Goal: Information Seeking & Learning: Learn about a topic

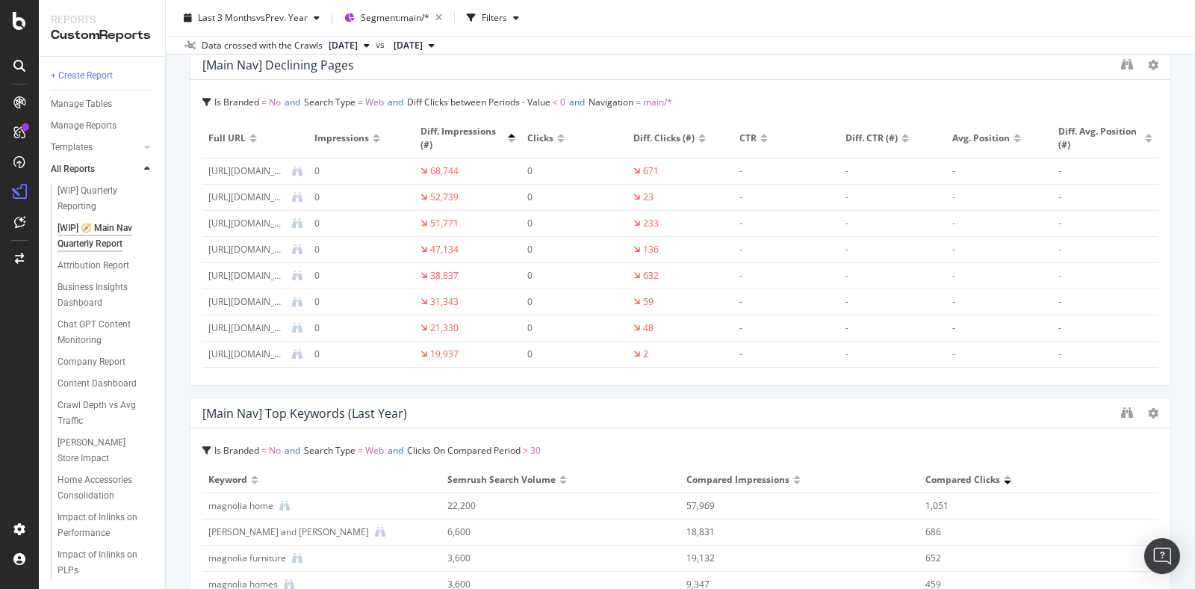
scroll to position [1532, 0]
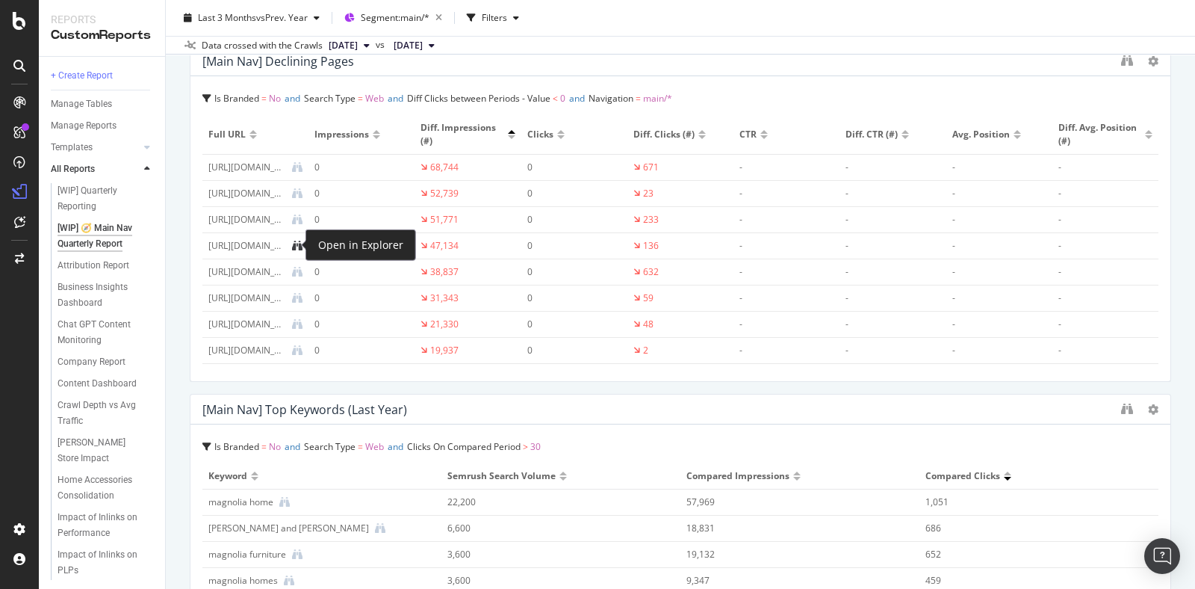
click at [296, 242] on icon at bounding box center [297, 245] width 10 height 10
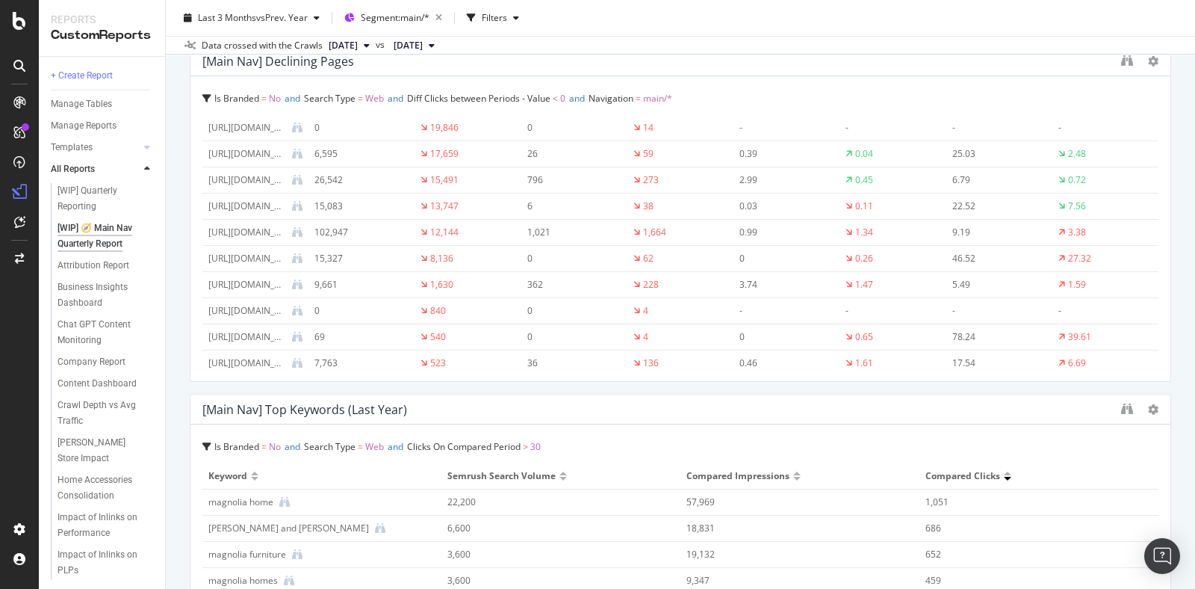
scroll to position [250, 0]
click at [296, 147] on icon at bounding box center [297, 152] width 10 height 10
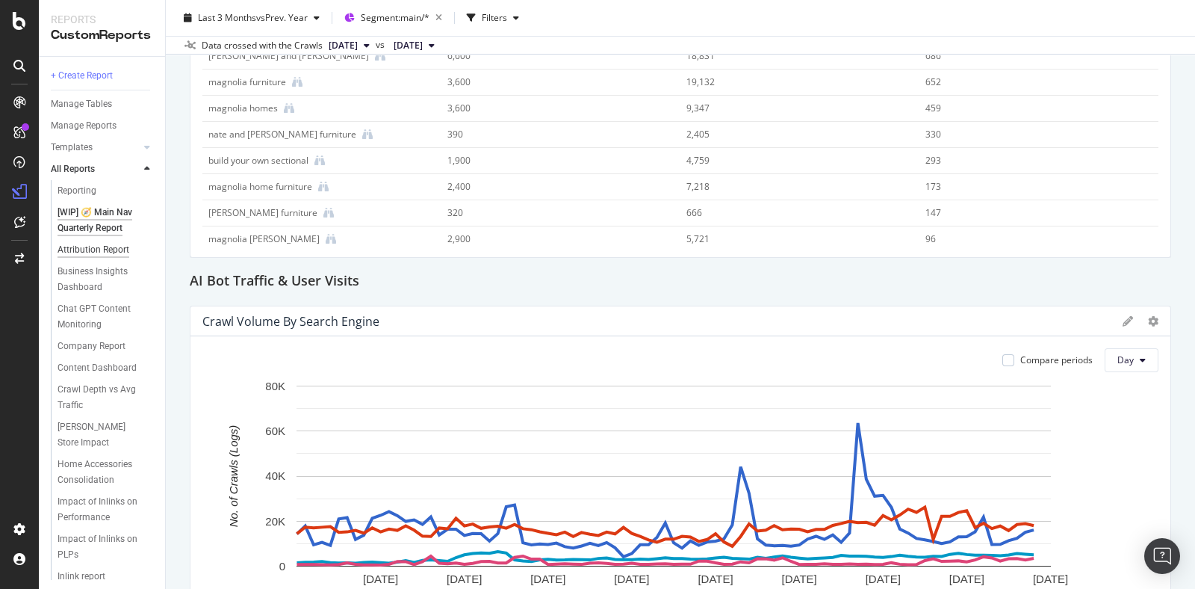
scroll to position [25, 0]
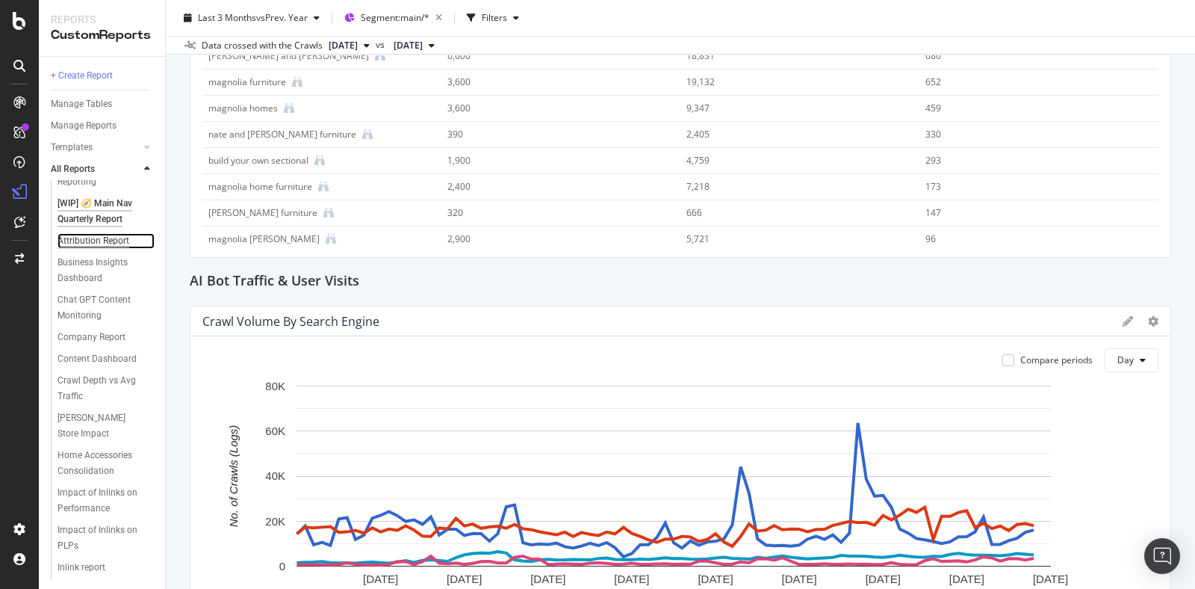
click at [89, 249] on div "Attribution Report" at bounding box center [94, 241] width 72 height 16
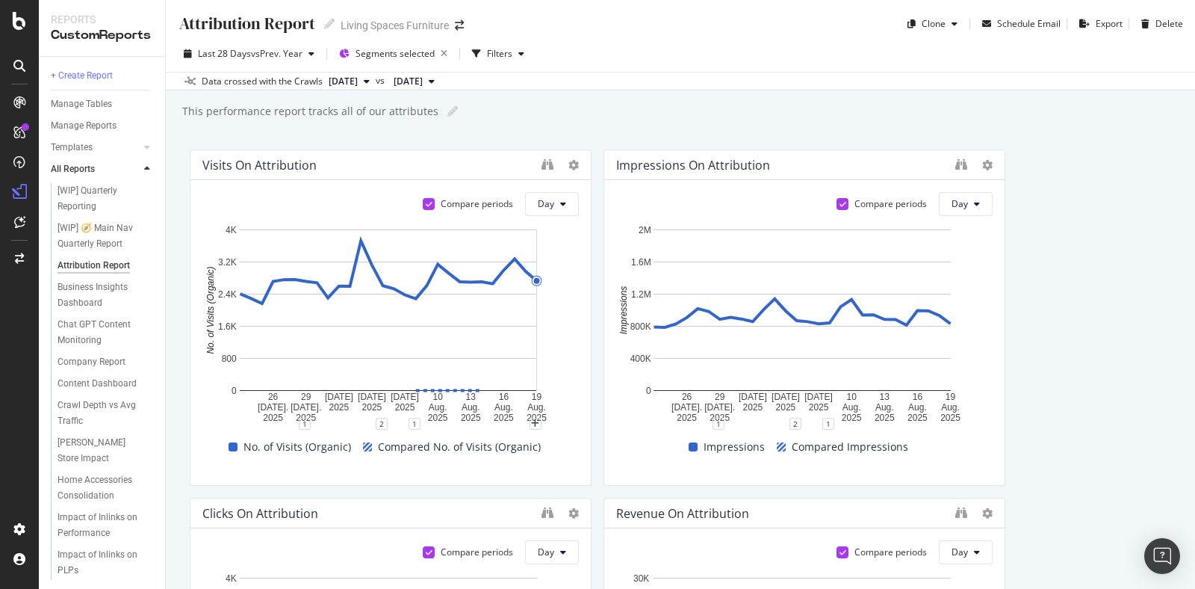
click at [435, 77] on icon at bounding box center [432, 81] width 6 height 9
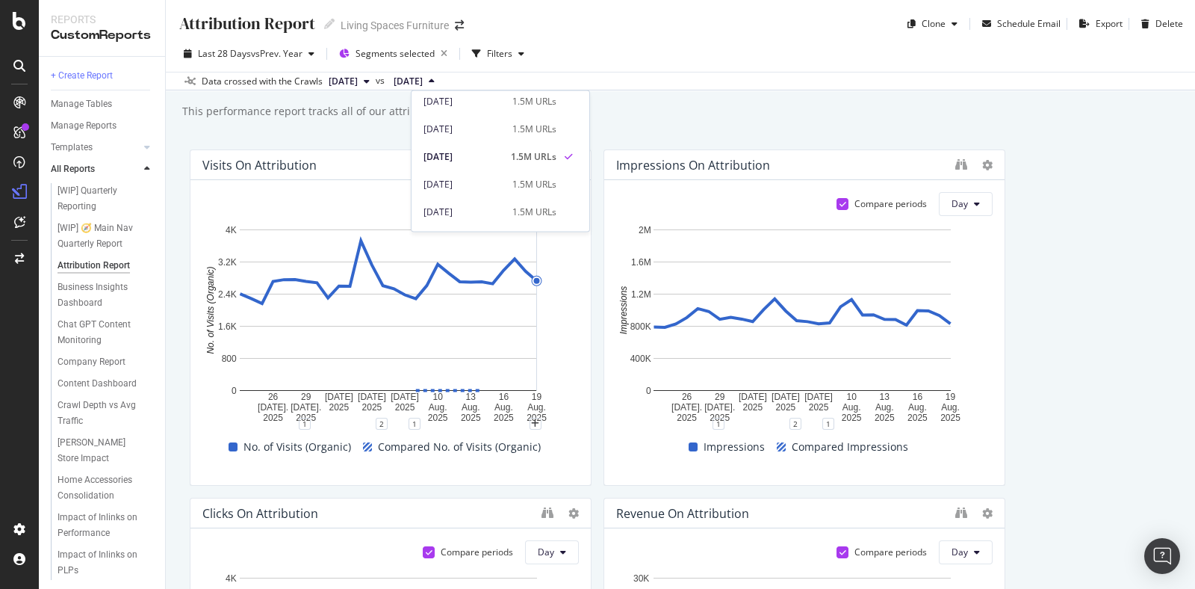
scroll to position [600, 0]
click at [656, 133] on div "Attribution Report Attribution Report Living Spaces Furniture Clone Schedule Em…" at bounding box center [680, 294] width 1029 height 589
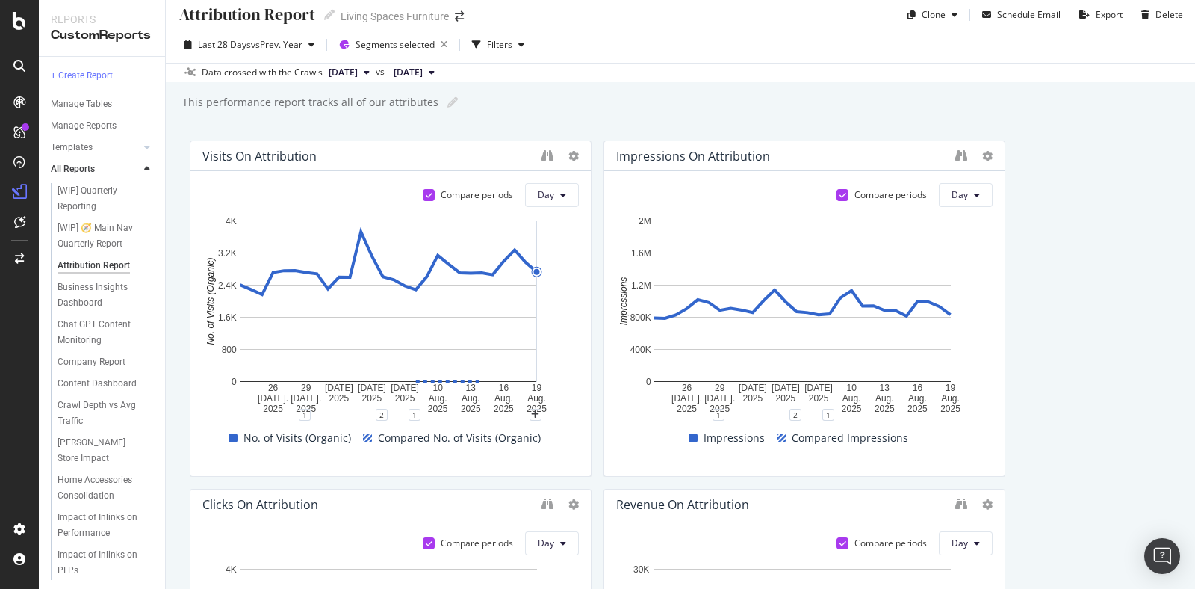
scroll to position [8, 0]
drag, startPoint x: 590, startPoint y: 265, endPoint x: 555, endPoint y: 194, distance: 79.2
click at [555, 194] on button "Day" at bounding box center [552, 196] width 54 height 24
click at [552, 270] on div "Month" at bounding box center [546, 281] width 51 height 22
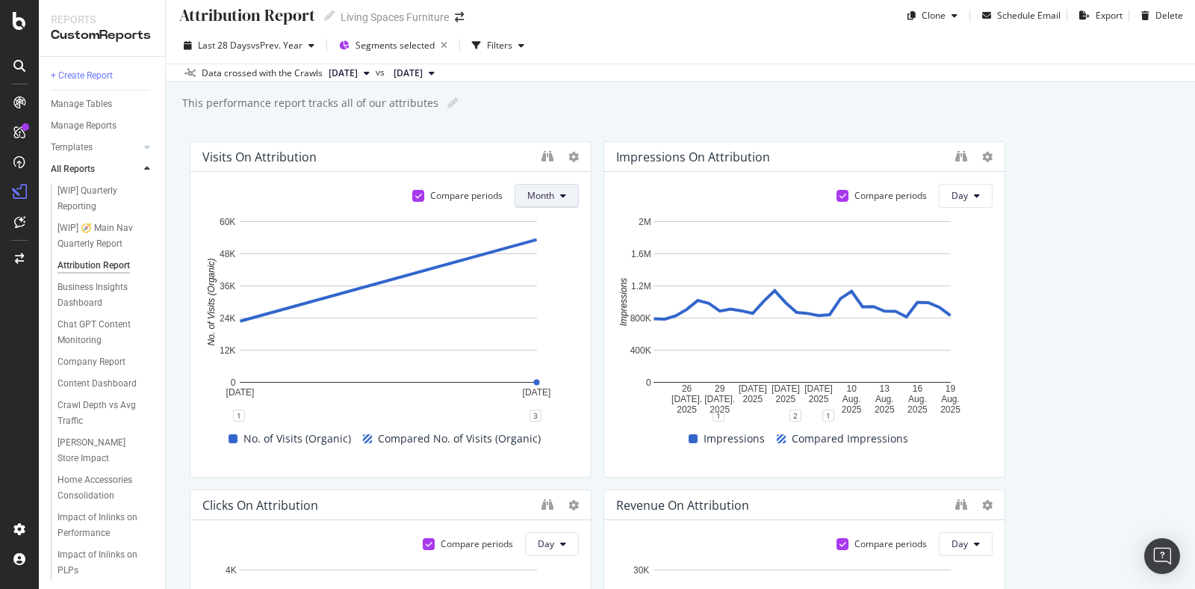
click at [549, 198] on button "Month" at bounding box center [547, 196] width 64 height 24
click at [548, 228] on span "Day" at bounding box center [535, 224] width 29 height 13
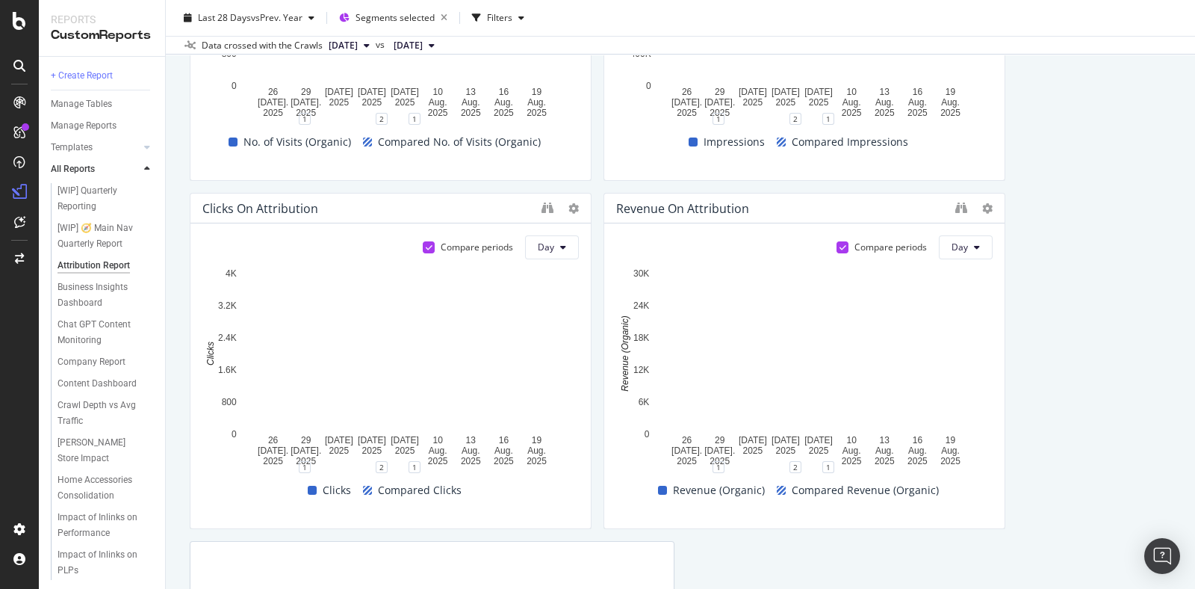
scroll to position [0, 0]
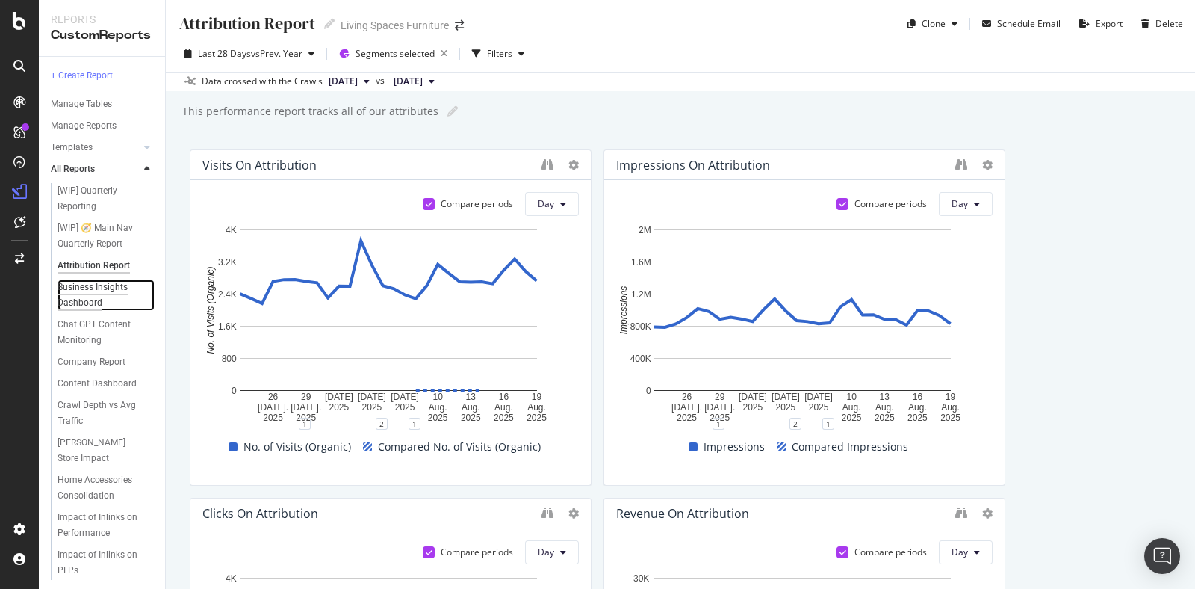
click at [99, 298] on div "Business Insights Dashboard" at bounding box center [101, 294] width 86 height 31
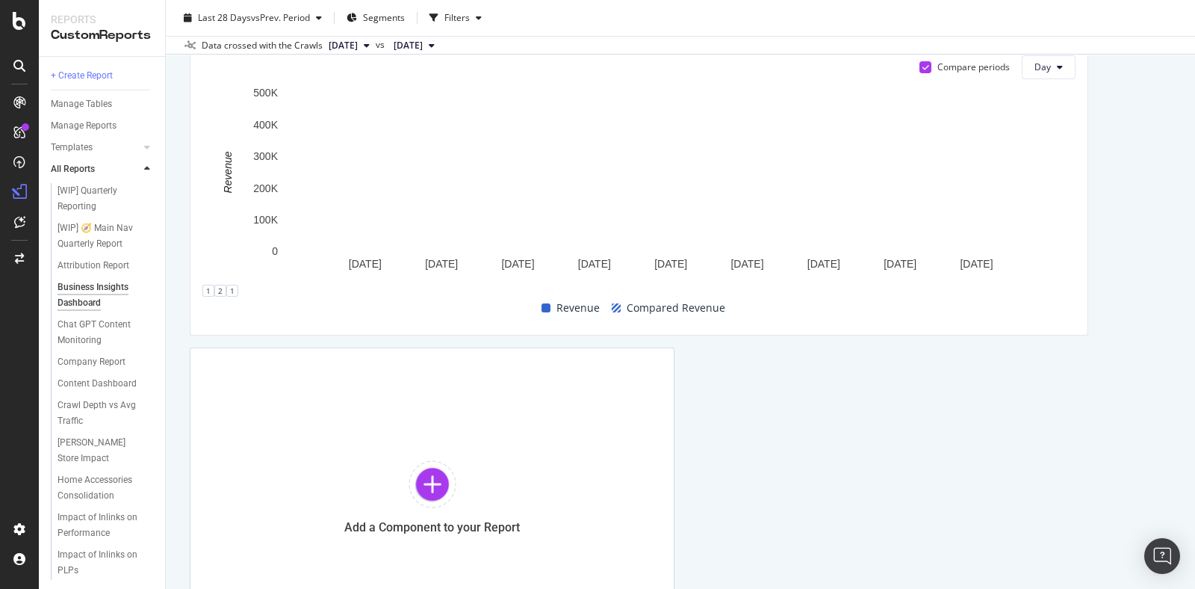
scroll to position [2962, 0]
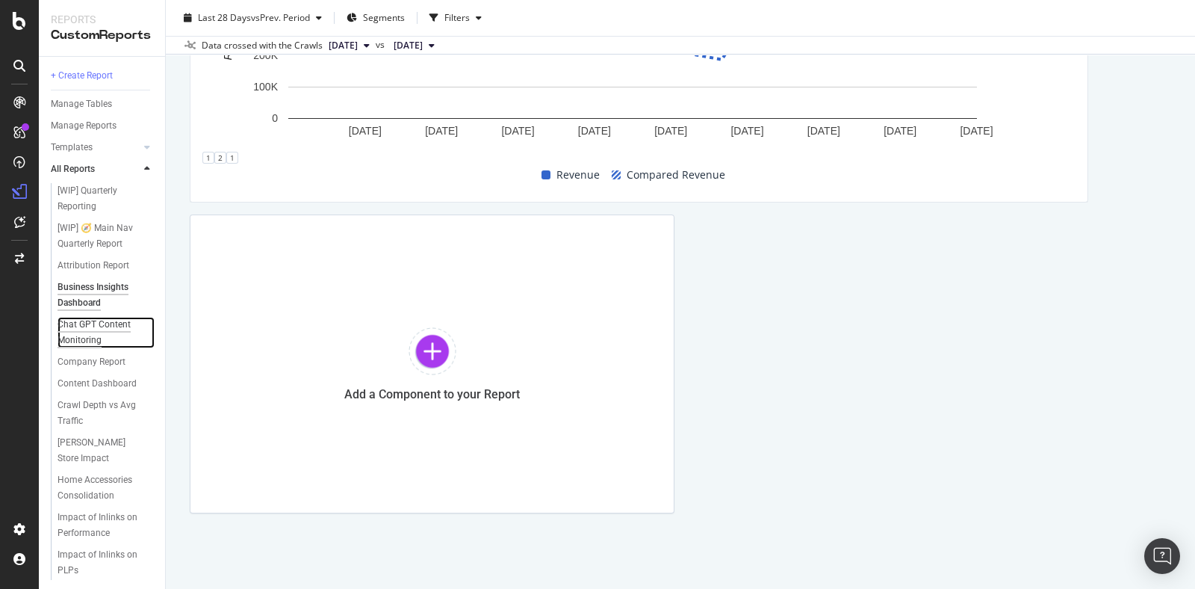
drag, startPoint x: 111, startPoint y: 346, endPoint x: 60, endPoint y: 347, distance: 50.0
drag, startPoint x: 60, startPoint y: 347, endPoint x: 93, endPoint y: 362, distance: 35.7
click at [93, 348] on div "Chat GPT Content Monitoring" at bounding box center [101, 332] width 87 height 31
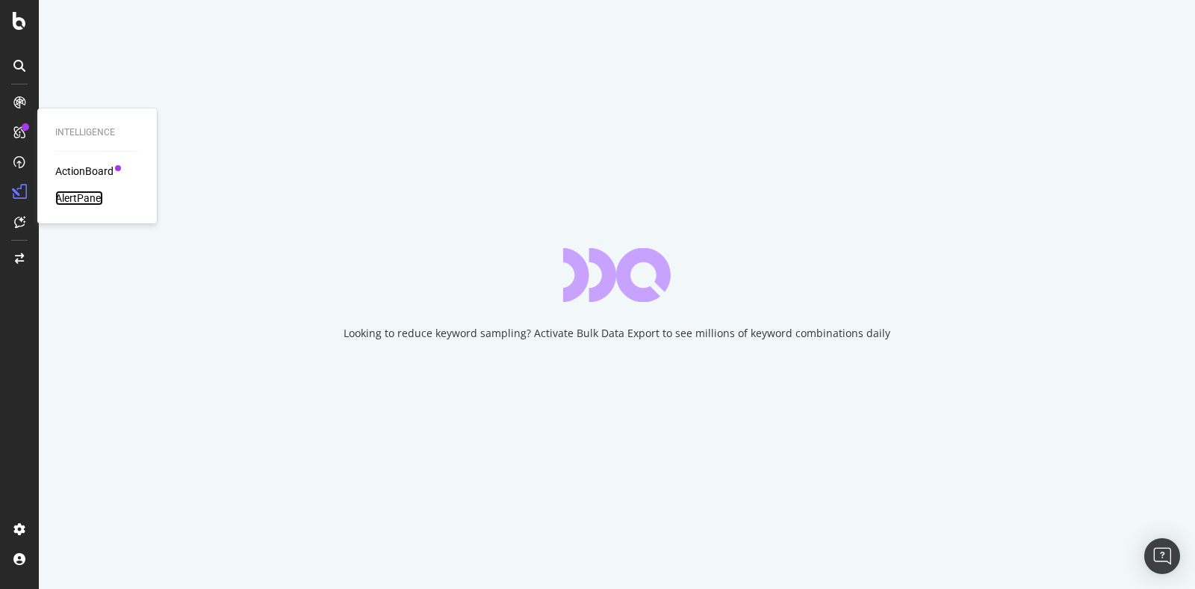
click at [95, 200] on div "AlertPanel" at bounding box center [79, 197] width 48 height 15
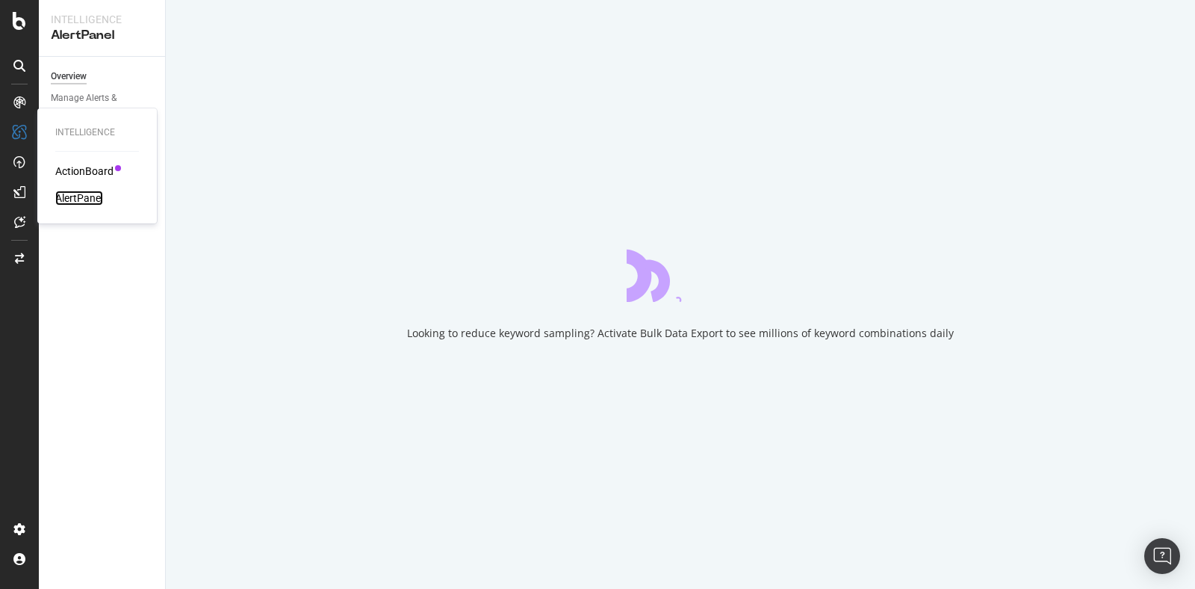
click at [82, 201] on div "AlertPanel" at bounding box center [79, 197] width 48 height 15
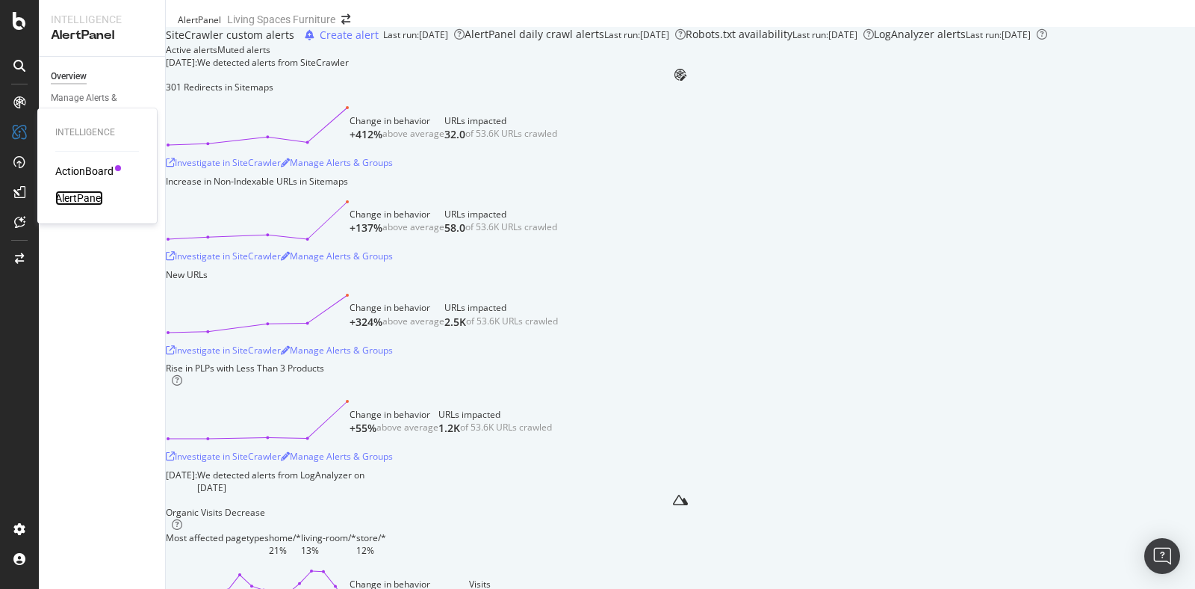
click at [91, 195] on div "AlertPanel" at bounding box center [79, 197] width 48 height 15
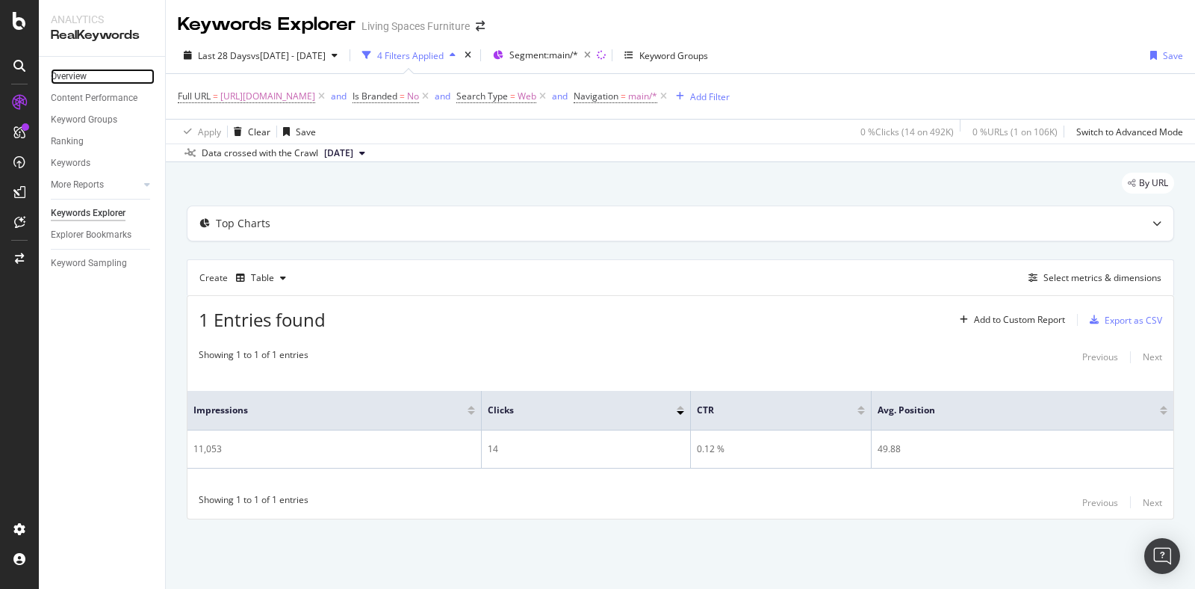
click at [87, 73] on div "Overview" at bounding box center [69, 77] width 36 height 16
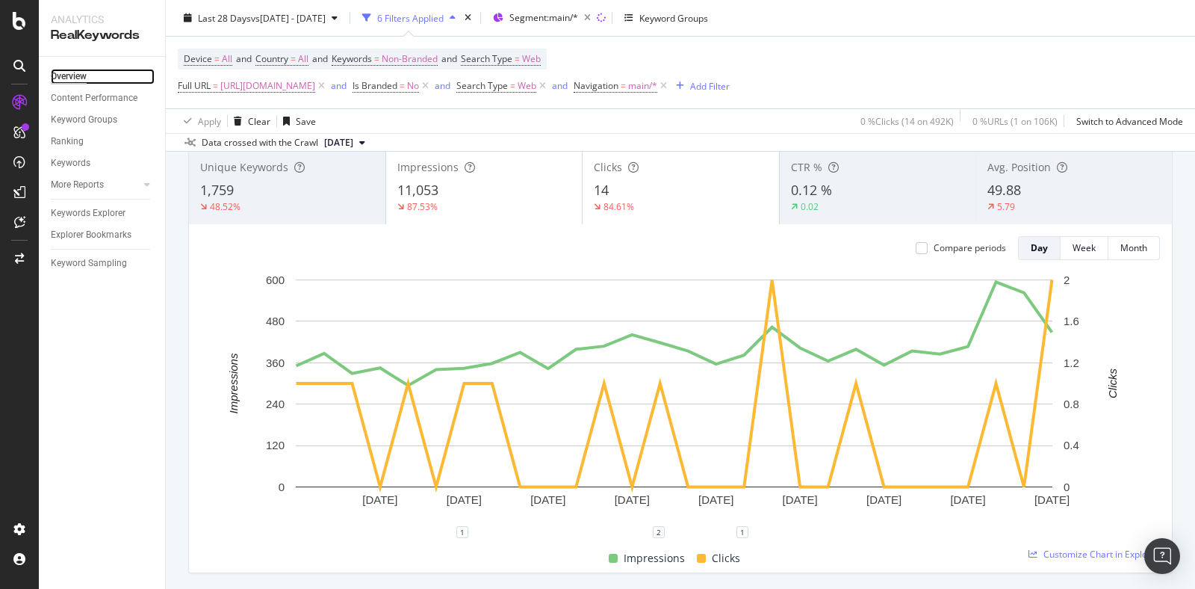
scroll to position [84, 0]
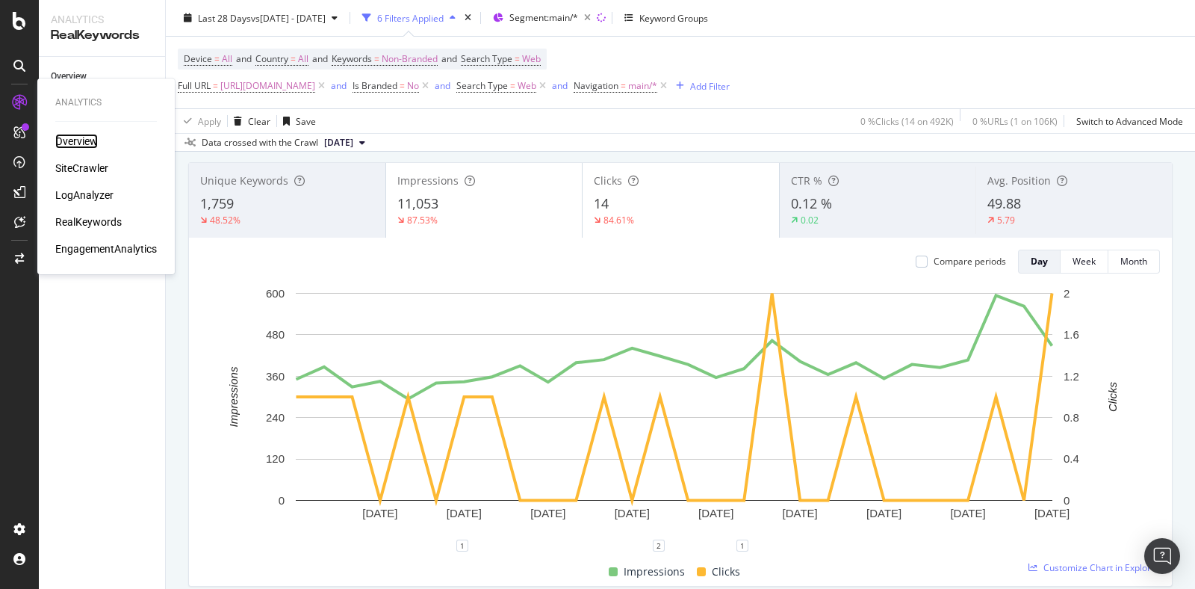
click at [87, 141] on div "Overview" at bounding box center [76, 141] width 43 height 15
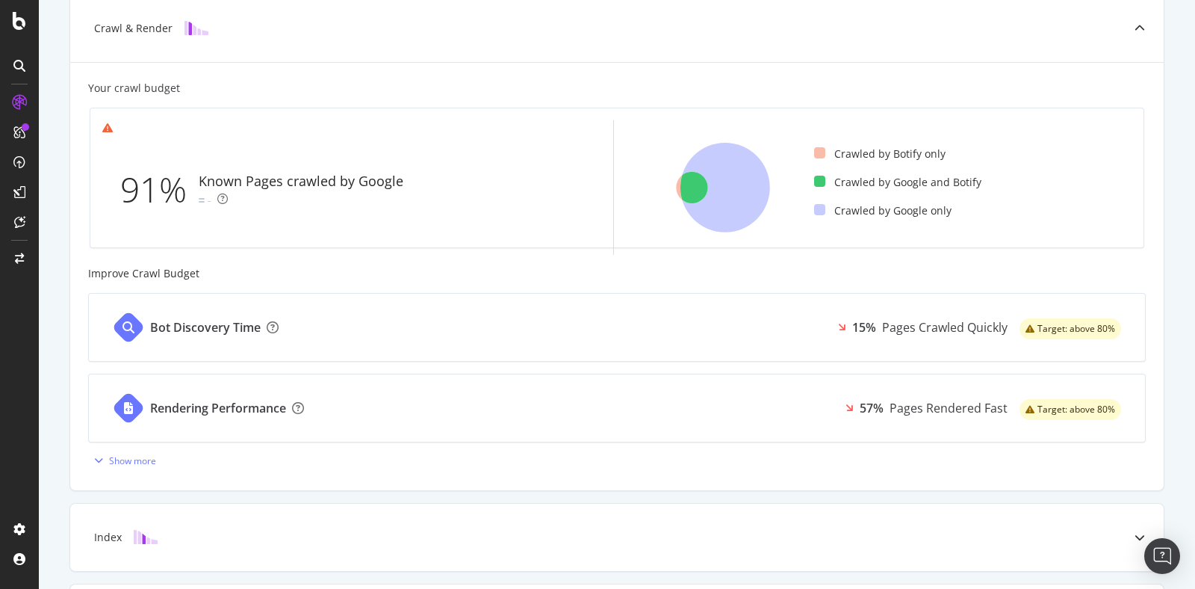
scroll to position [411, 0]
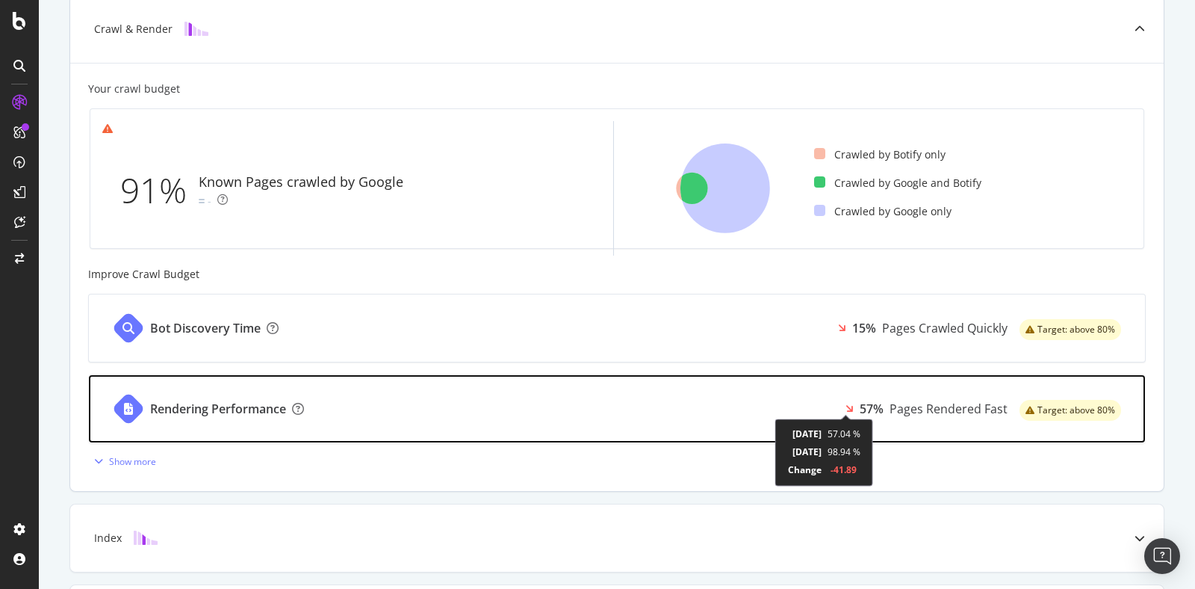
click at [846, 406] on icon at bounding box center [849, 408] width 8 height 10
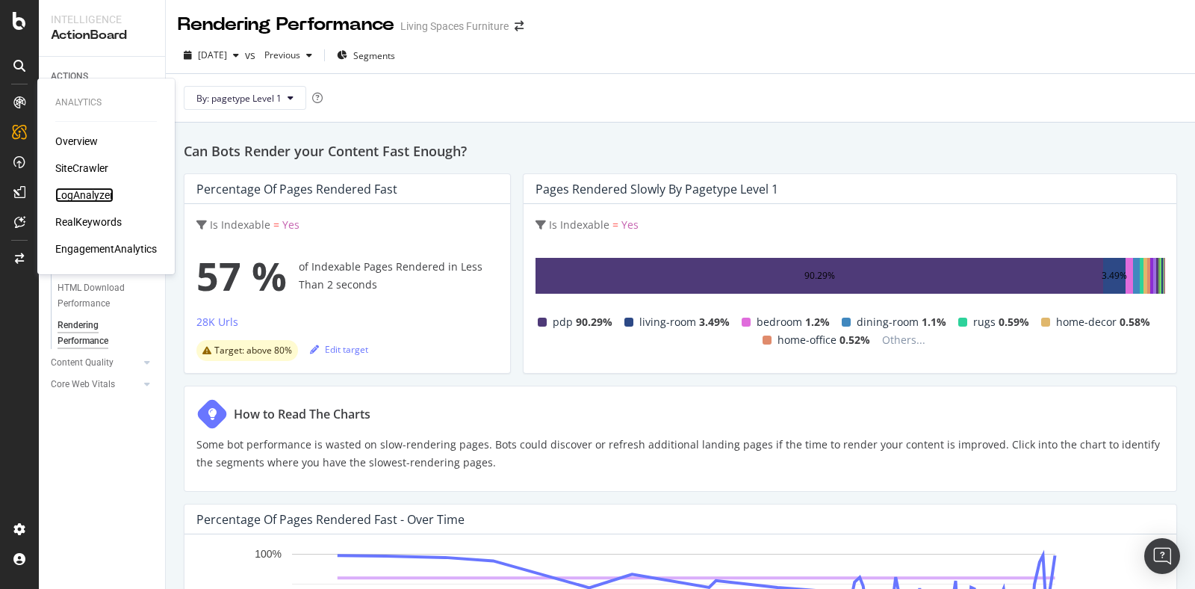
click at [95, 193] on div "LogAnalyzer" at bounding box center [84, 194] width 58 height 15
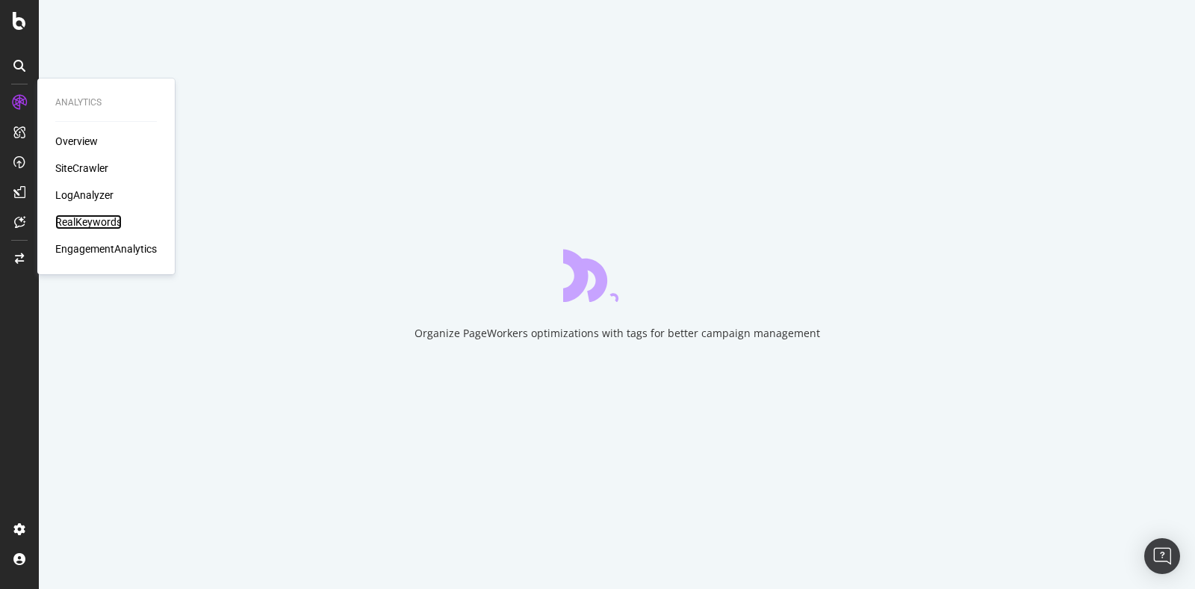
click at [93, 221] on div "RealKeywords" at bounding box center [88, 221] width 66 height 15
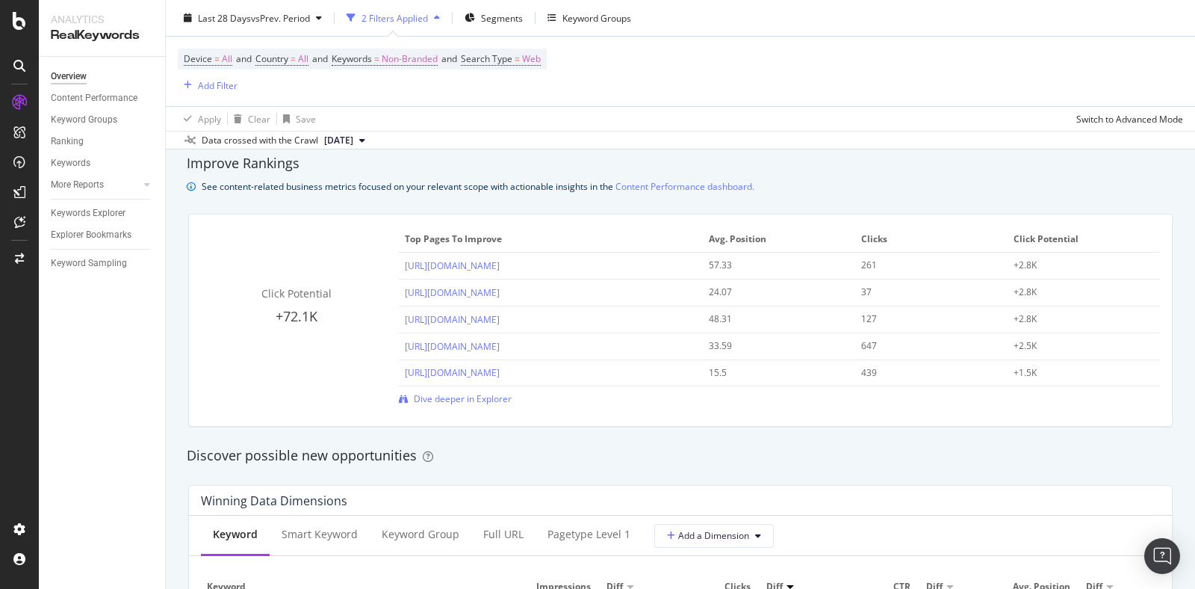
scroll to position [1016, 0]
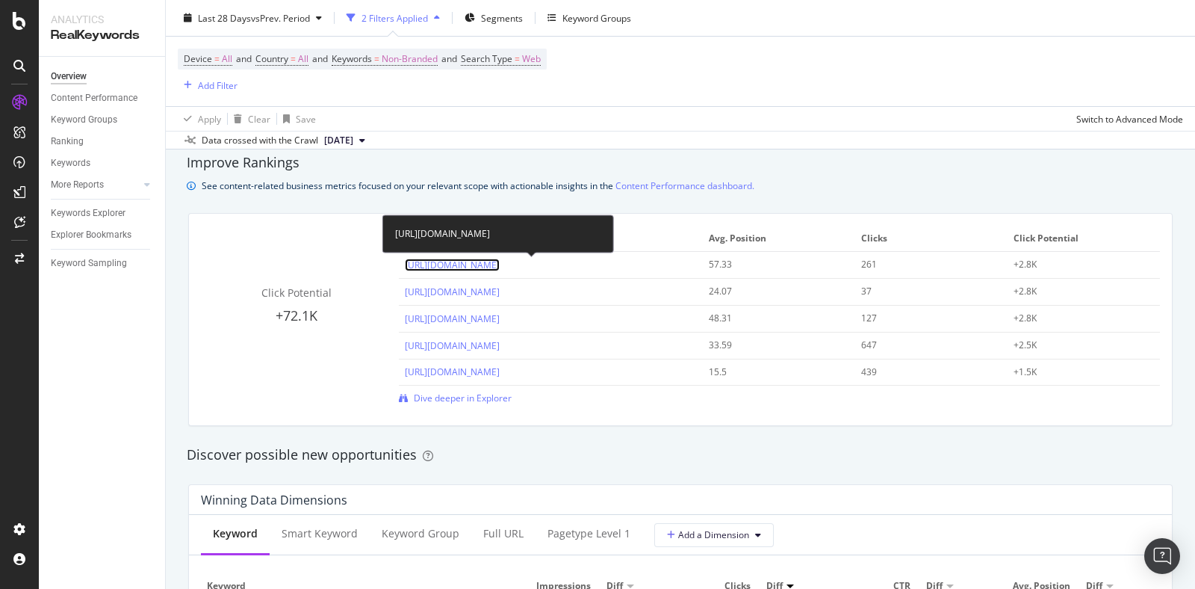
click at [500, 264] on link "[URL][DOMAIN_NAME]" at bounding box center [452, 264] width 95 height 13
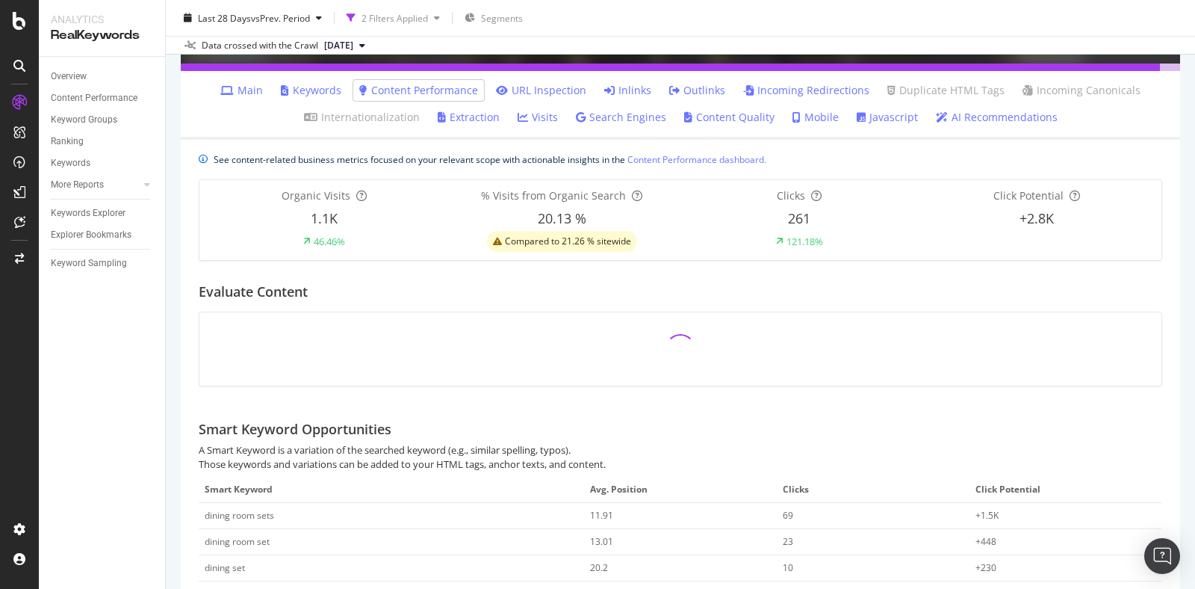
scroll to position [308, 0]
